Goal: Complete application form

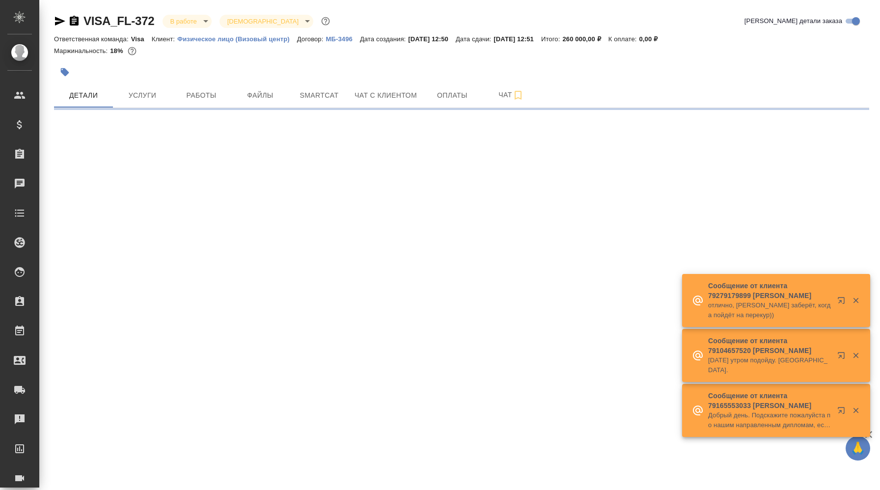
select select "RU"
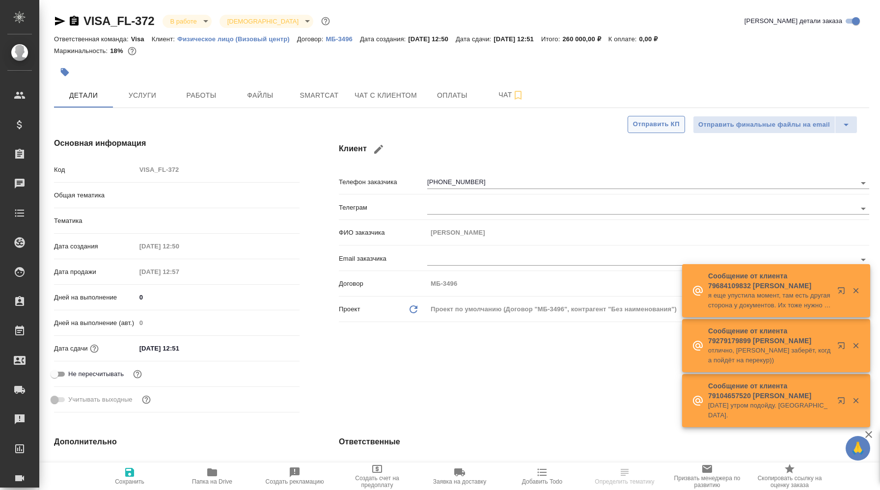
type textarea "x"
type input "Visa"
type input "[PERSON_NAME]"
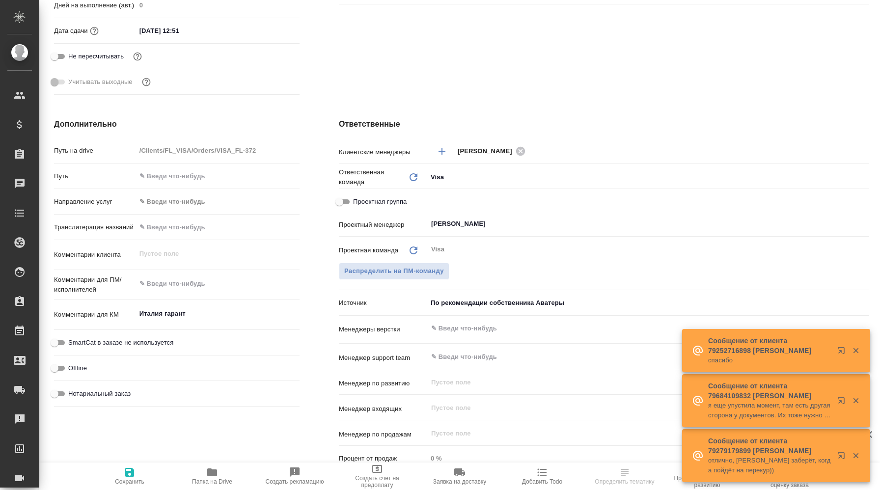
scroll to position [319, 0]
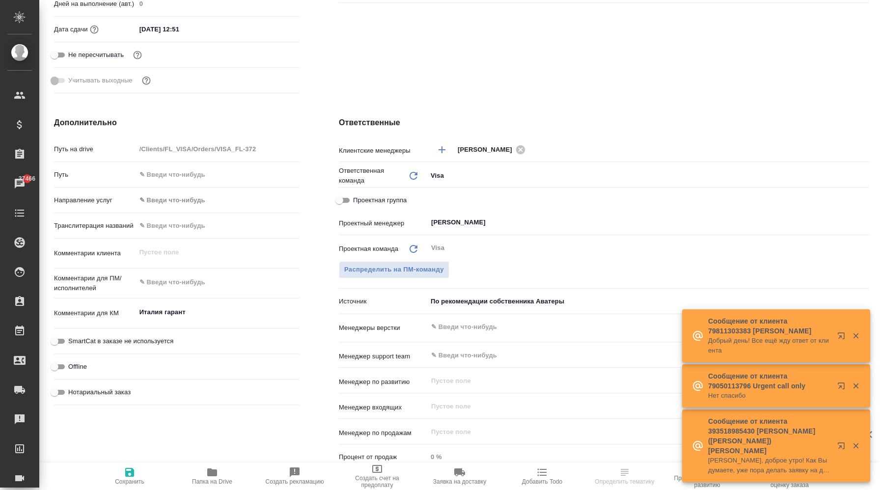
type textarea "x"
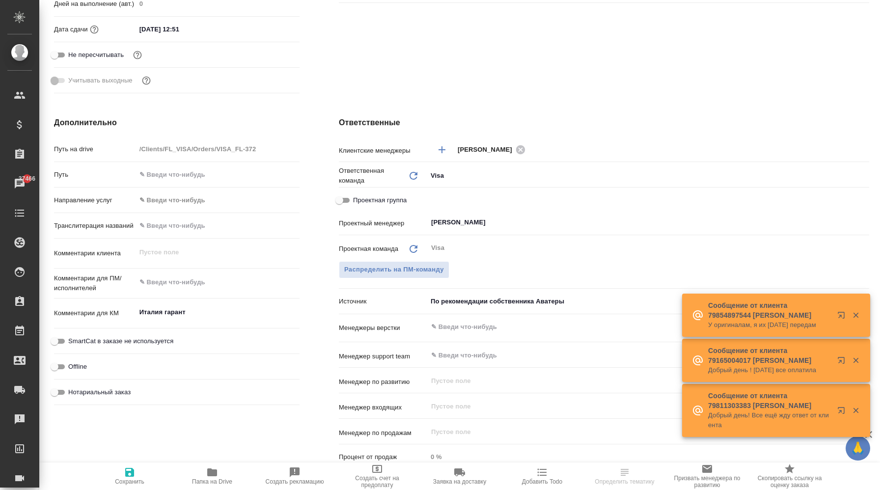
select select "RU"
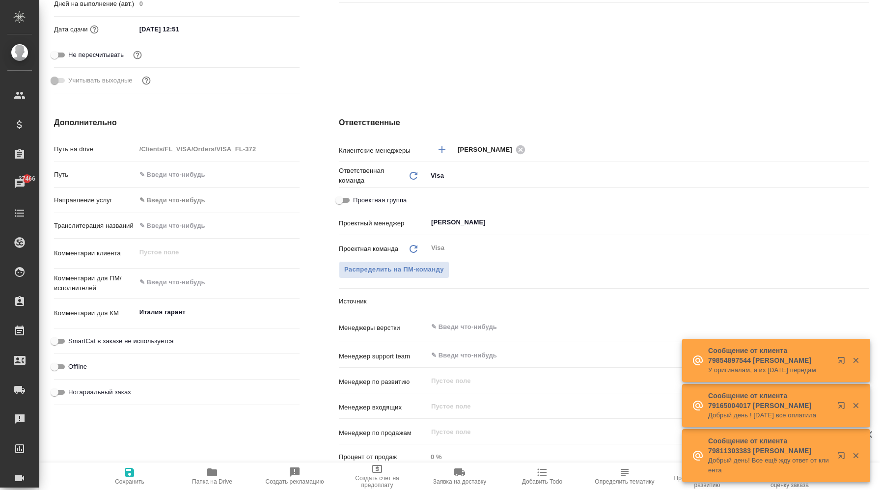
type textarea "x"
